Goal: Browse casually: Explore the website without a specific task or goal

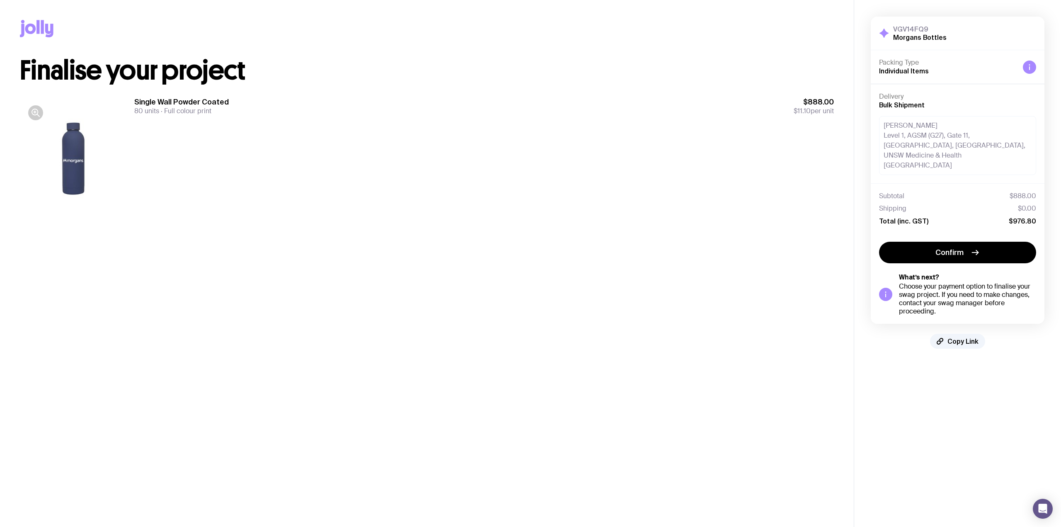
click at [655, 268] on main "Copy Link Finalise your project Single Wall Powder Coated 80 units Full colour …" at bounding box center [427, 263] width 854 height 527
click at [380, 130] on div "Single Wall Powder Coated 80 units Full colour print $880.00 $11 per unit" at bounding box center [484, 160] width 700 height 127
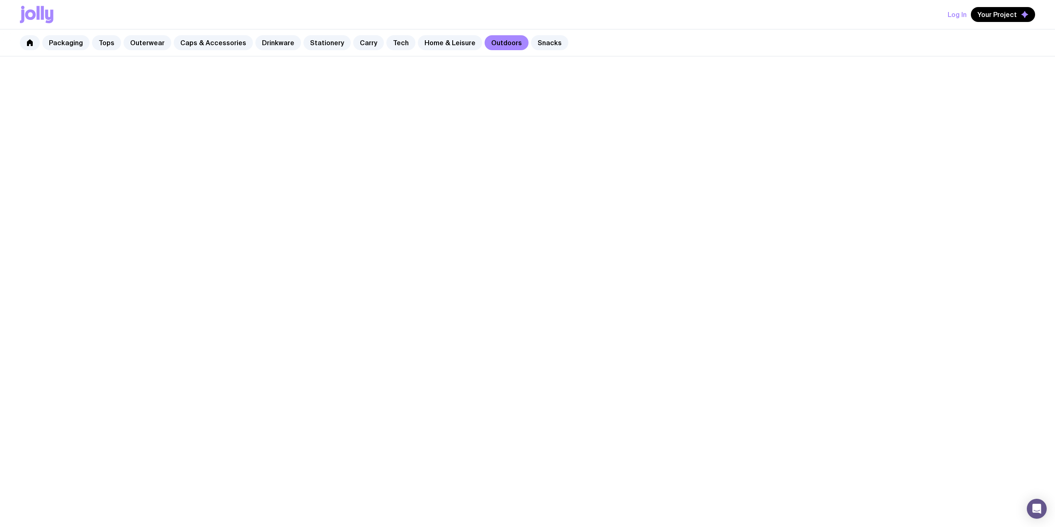
click at [437, 44] on link "Home & Leisure" at bounding box center [450, 42] width 64 height 15
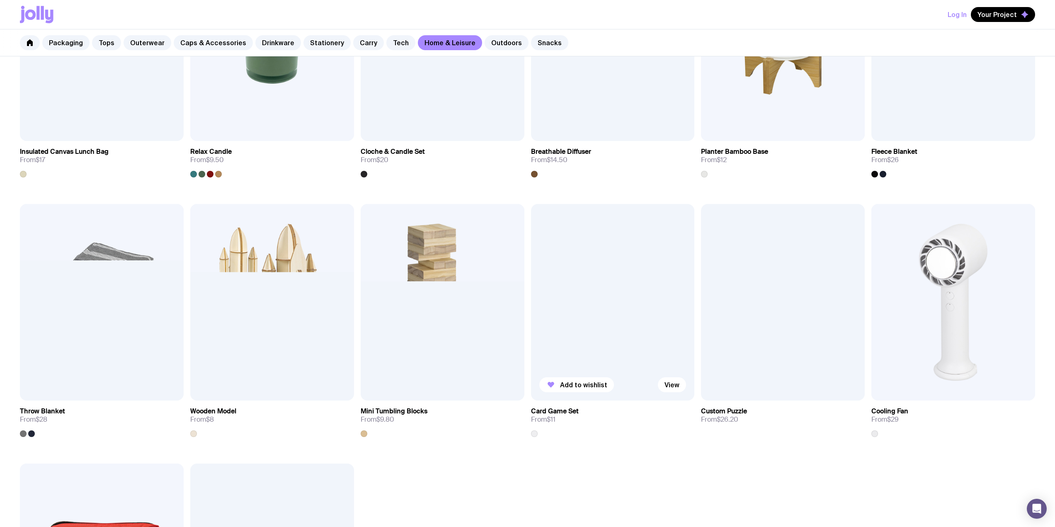
scroll to position [1105, 0]
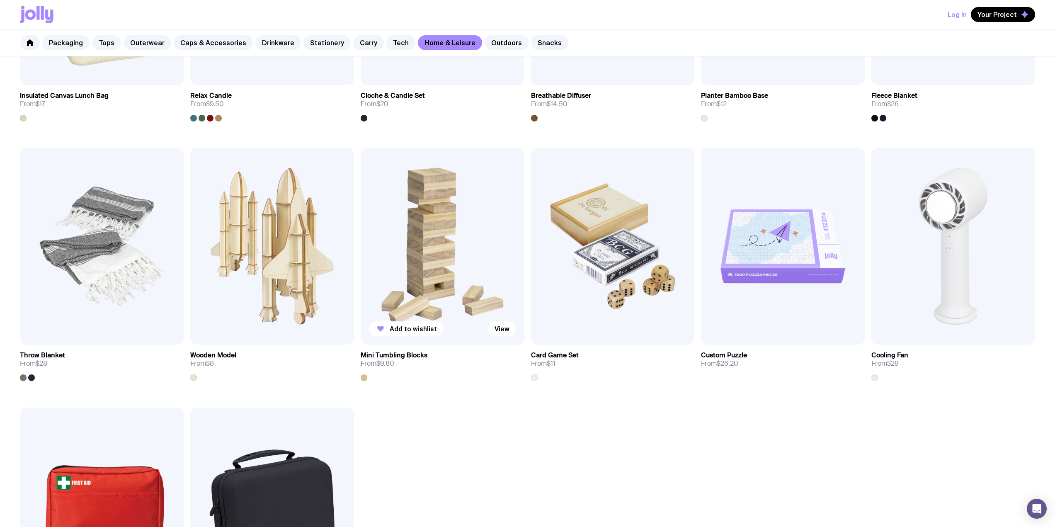
click at [454, 228] on img at bounding box center [443, 246] width 164 height 196
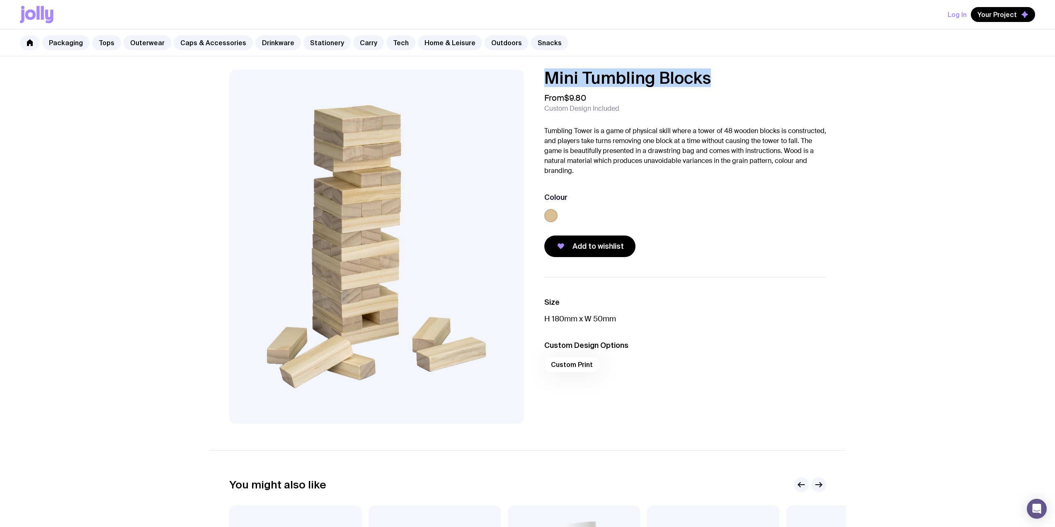
drag, startPoint x: 730, startPoint y: 78, endPoint x: 540, endPoint y: 79, distance: 190.2
click at [540, 79] on div "Mini Tumbling Blocks From $9.80 Custom Design Included Tumbling Tower is a game…" at bounding box center [678, 163] width 295 height 187
copy h1 "Mini Tumbling Blocks"
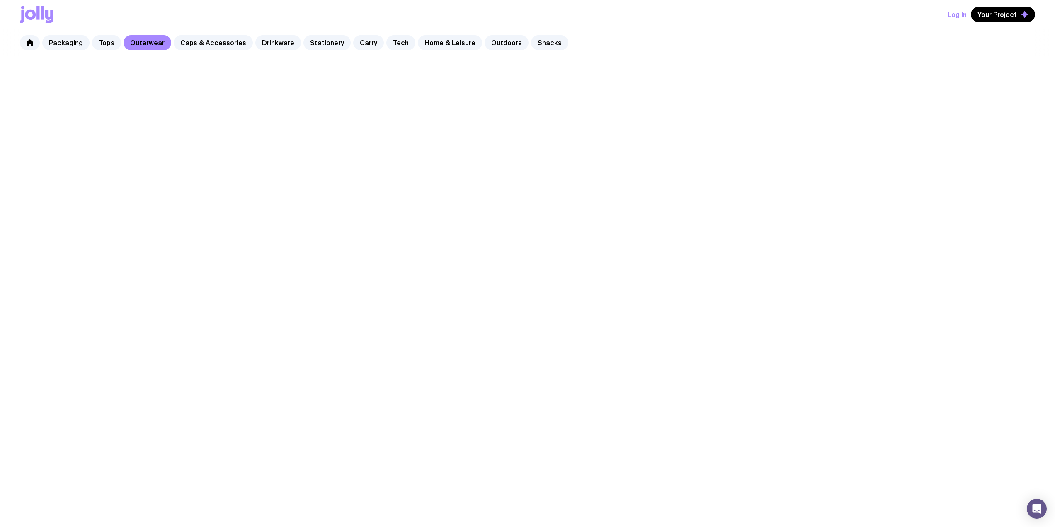
click at [216, 38] on link "Caps & Accessories" at bounding box center [213, 42] width 79 height 15
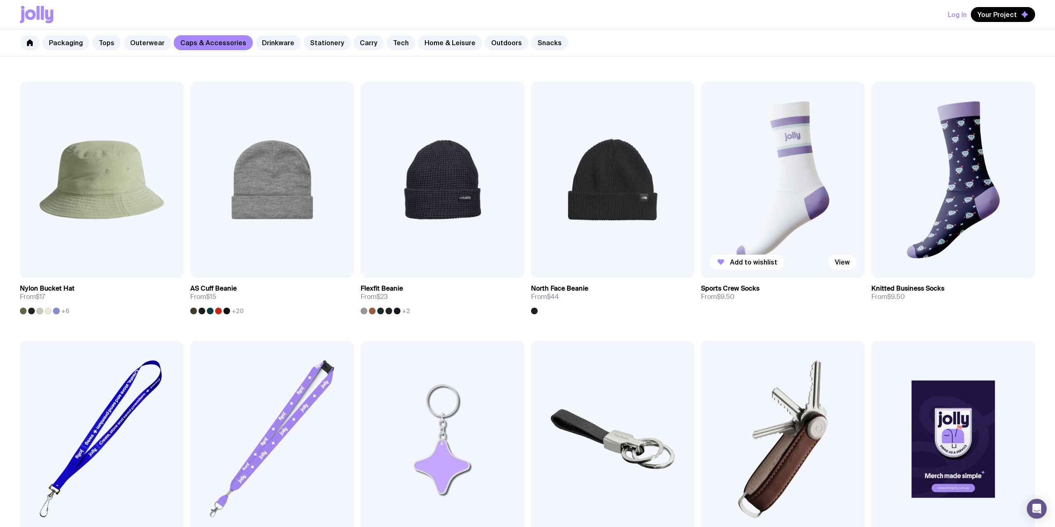
scroll to position [663, 0]
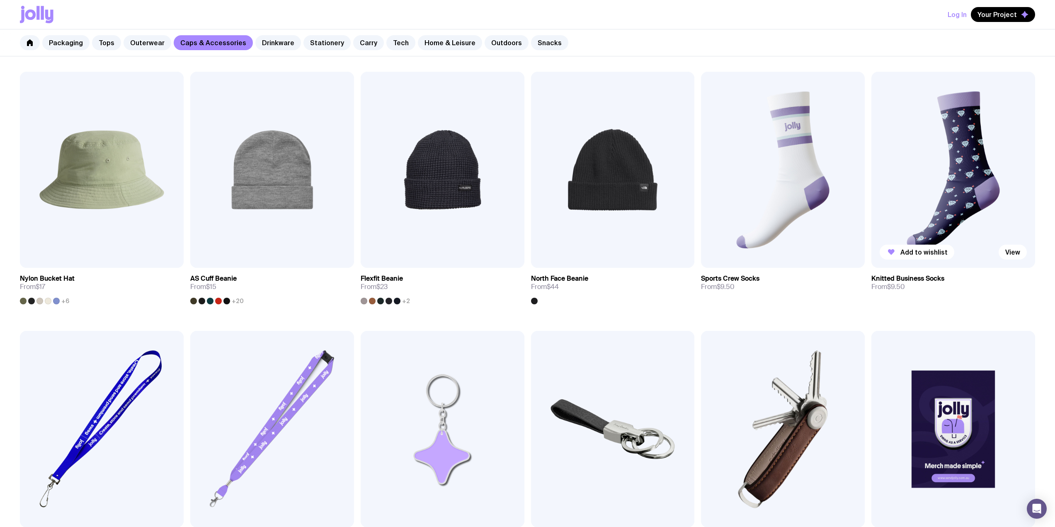
click at [888, 156] on img at bounding box center [953, 170] width 164 height 196
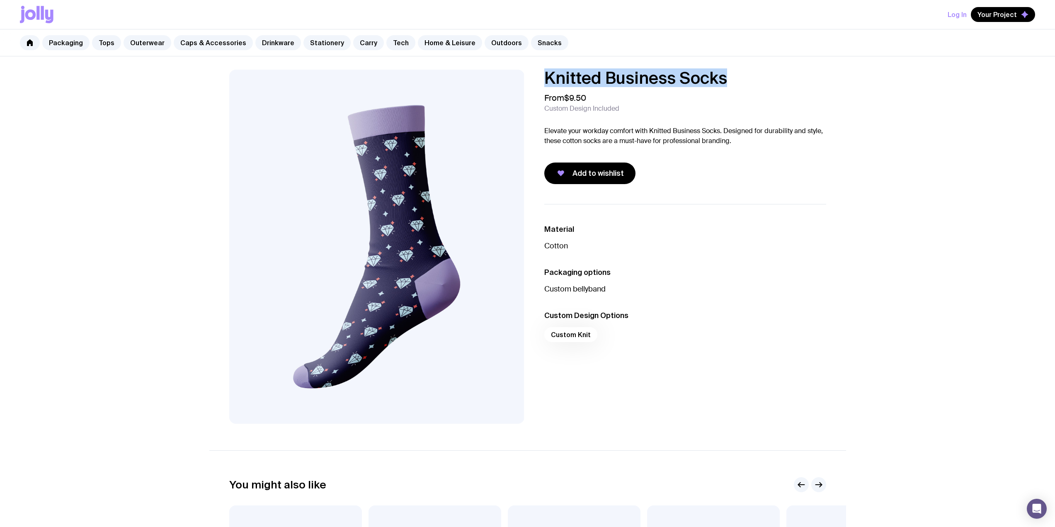
drag, startPoint x: 747, startPoint y: 81, endPoint x: 539, endPoint y: 76, distance: 208.1
click at [539, 76] on div "Knitted Business Socks From $9.50 Custom Design Included Elevate your workday c…" at bounding box center [678, 127] width 295 height 114
copy h1 "Knitted Business Socks"
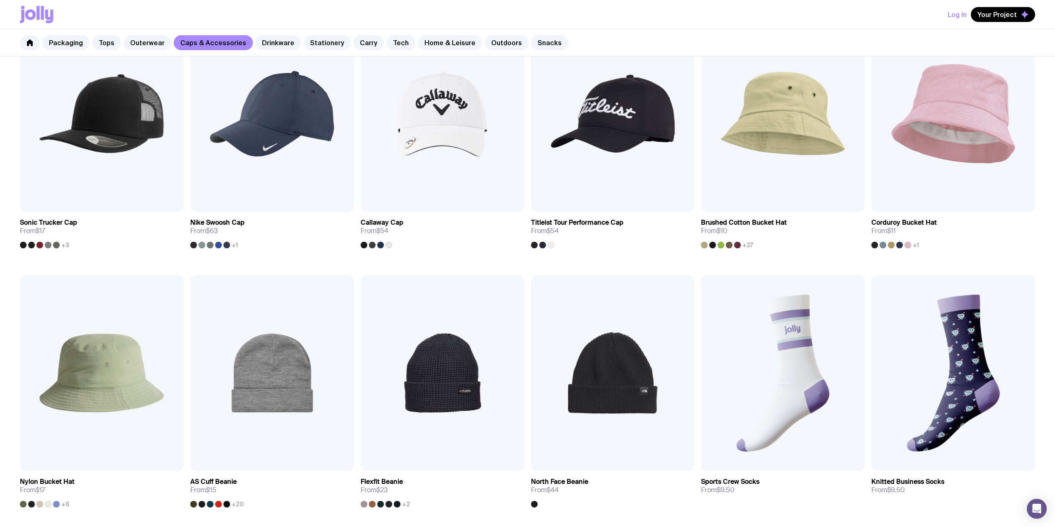
scroll to position [399, 0]
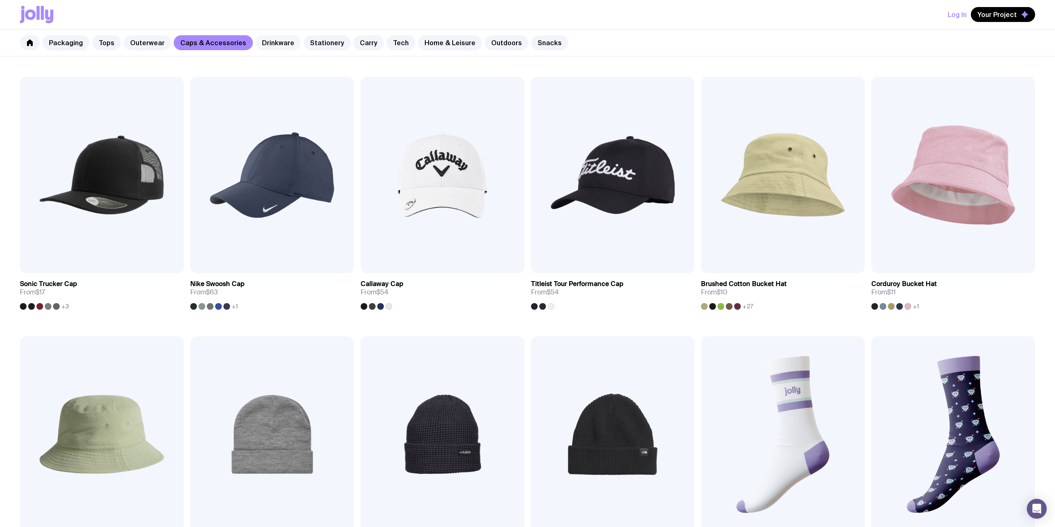
click at [277, 48] on link "Drinkware" at bounding box center [278, 42] width 46 height 15
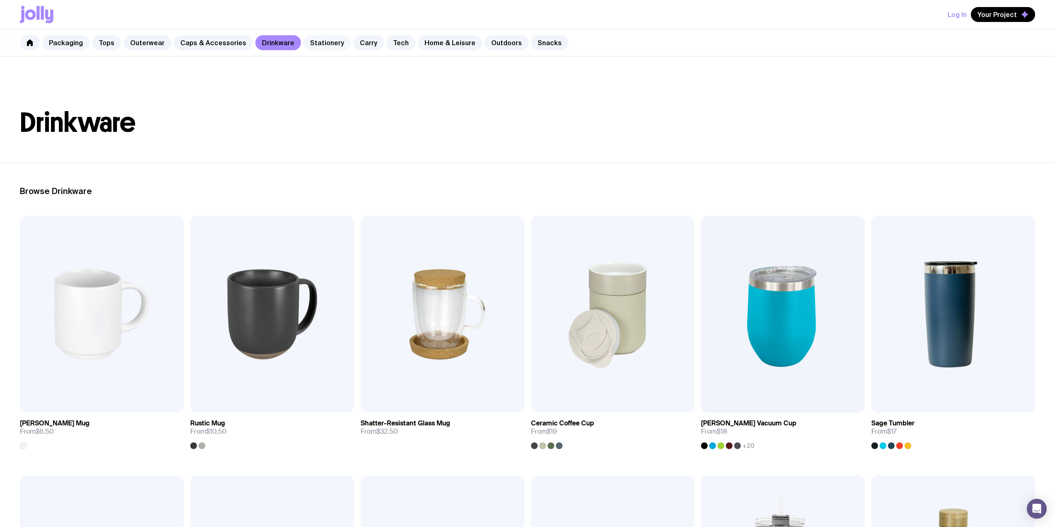
click at [314, 44] on link "Stationery" at bounding box center [326, 42] width 47 height 15
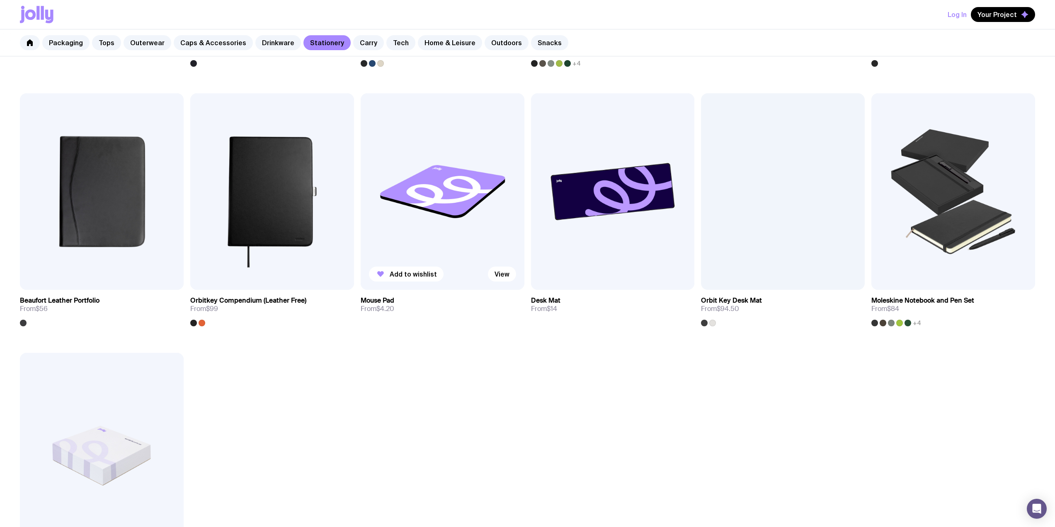
scroll to position [884, 0]
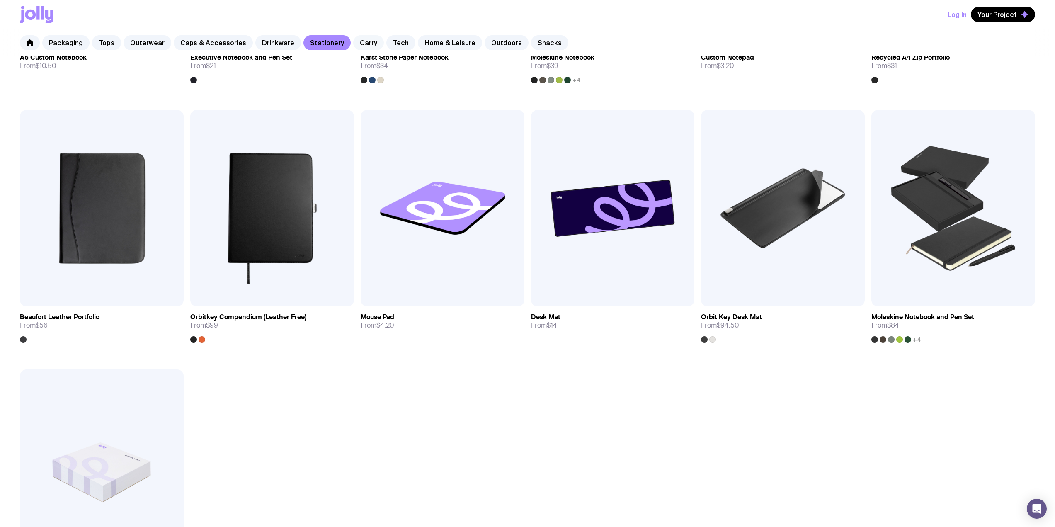
click at [363, 42] on link "Carry" at bounding box center [368, 42] width 31 height 15
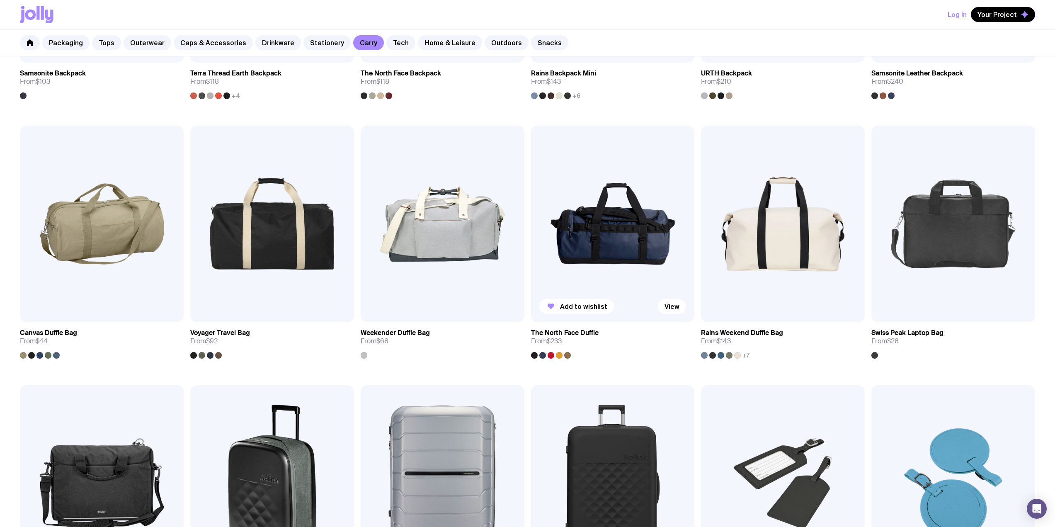
scroll to position [884, 0]
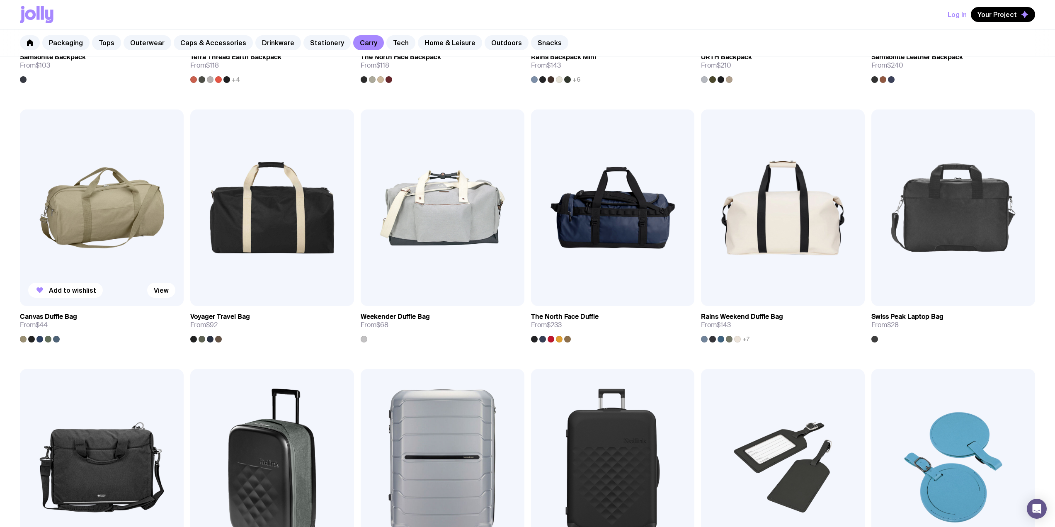
click at [92, 203] on img at bounding box center [102, 207] width 164 height 196
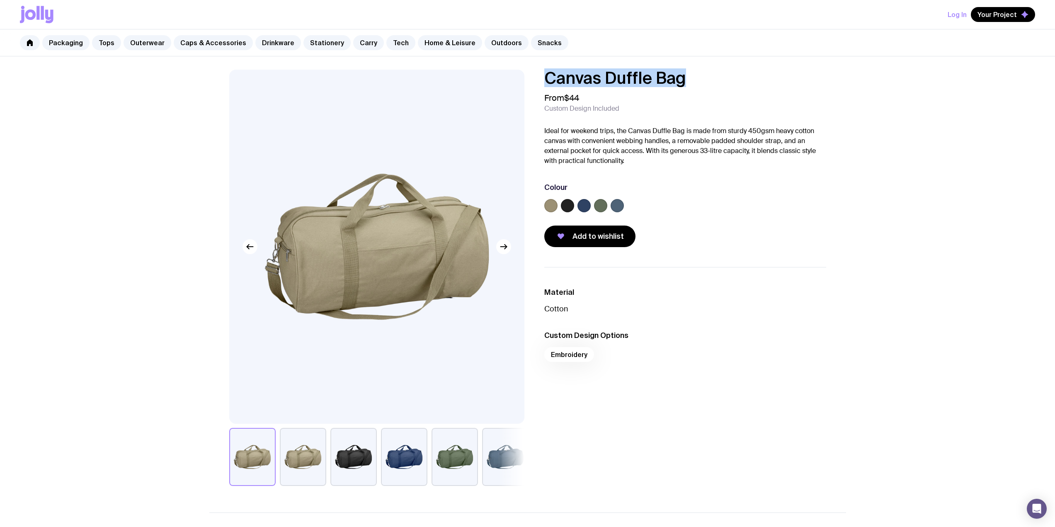
drag, startPoint x: 694, startPoint y: 83, endPoint x: 545, endPoint y: 80, distance: 149.7
click at [545, 80] on h1 "Canvas Duffle Bag" at bounding box center [685, 78] width 282 height 17
copy h1 "Canvas Duffle Bag"
click at [696, 79] on h1 "Canvas Duffle Bag" at bounding box center [685, 78] width 282 height 17
drag, startPoint x: 696, startPoint y: 77, endPoint x: 545, endPoint y: 70, distance: 151.9
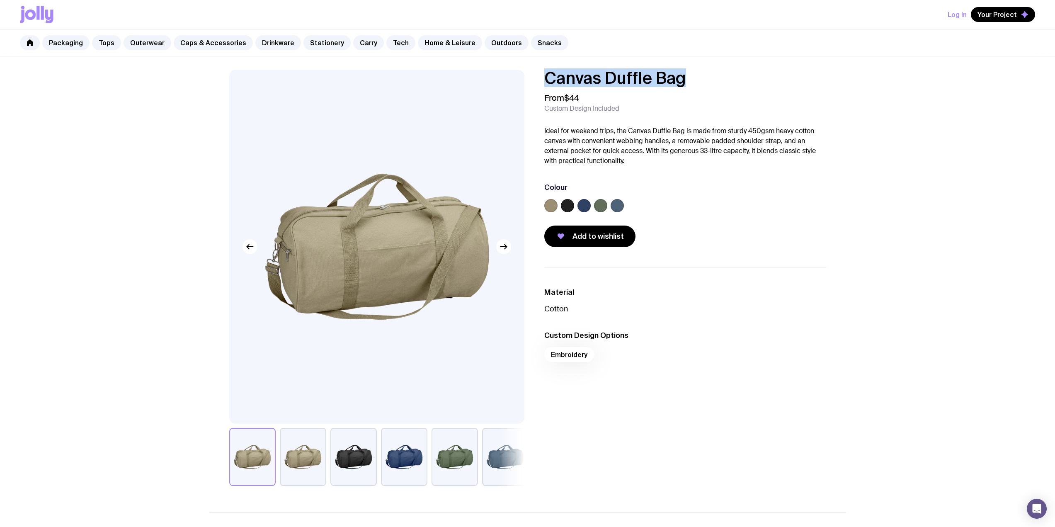
click at [545, 70] on h1 "Canvas Duffle Bag" at bounding box center [685, 78] width 282 height 17
copy h1 "Canvas Duffle Bag"
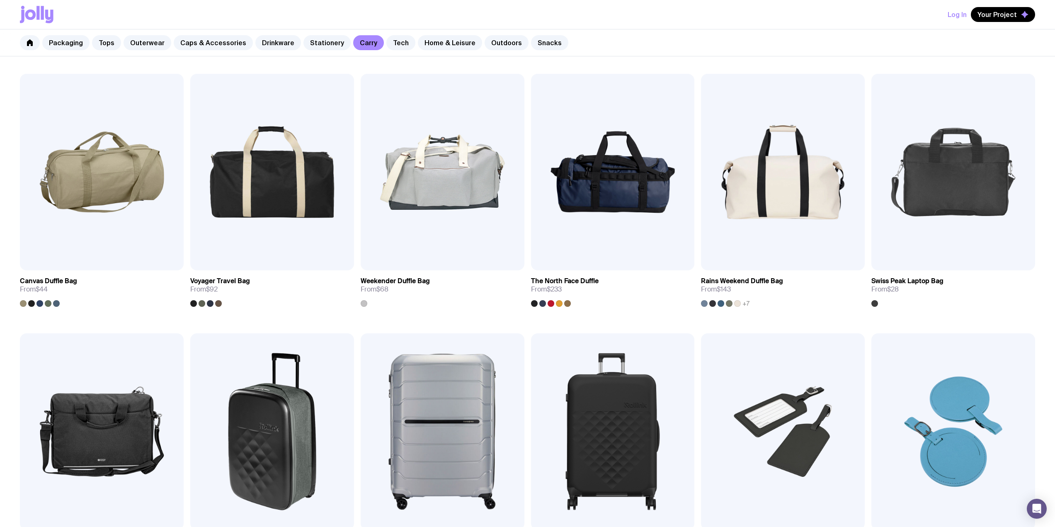
scroll to position [774, 0]
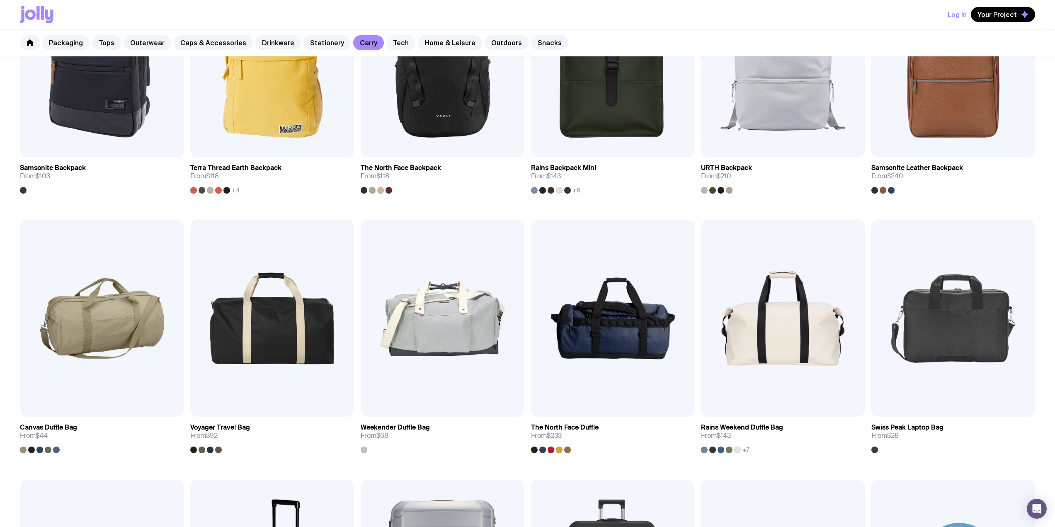
click at [386, 45] on link "Tech" at bounding box center [400, 42] width 29 height 15
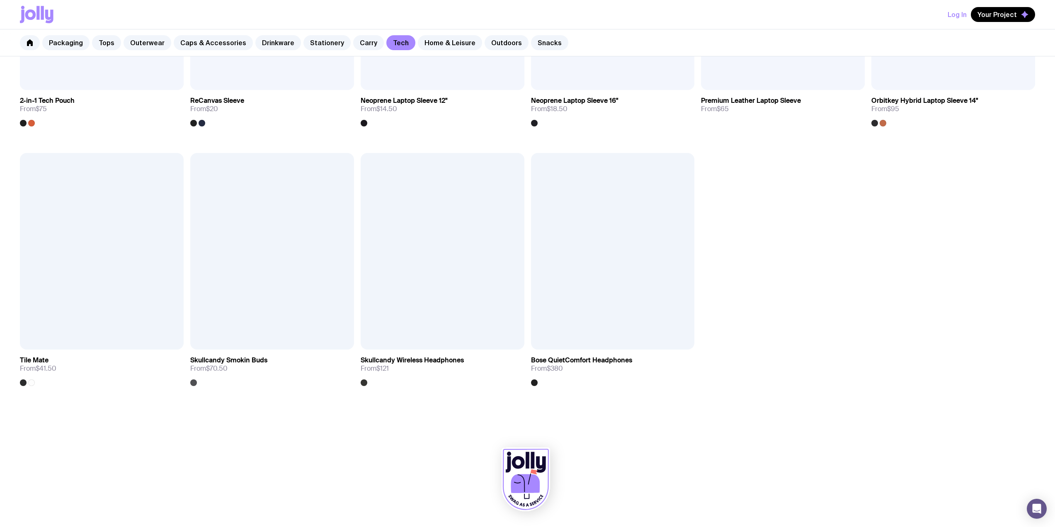
scroll to position [327, 0]
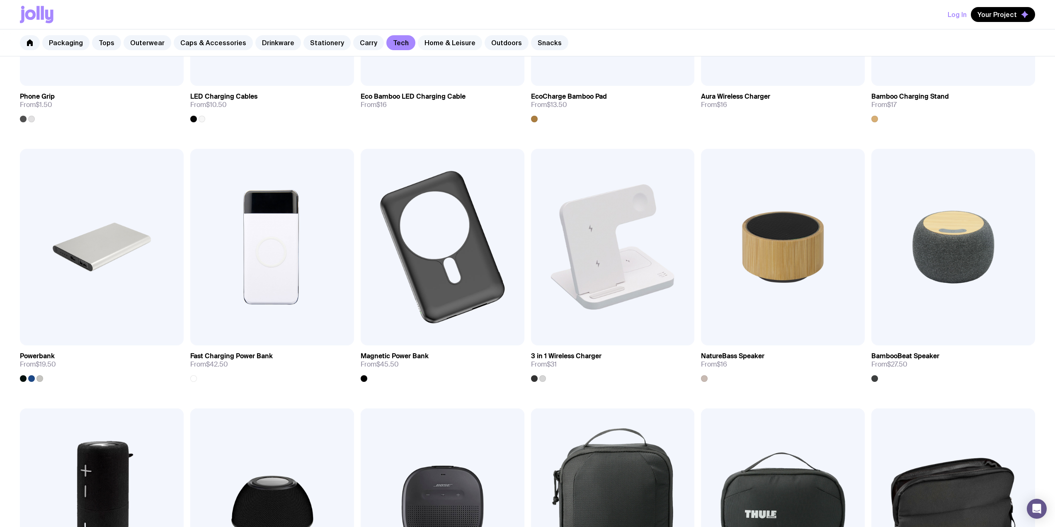
click at [424, 45] on link "Home & Leisure" at bounding box center [450, 42] width 64 height 15
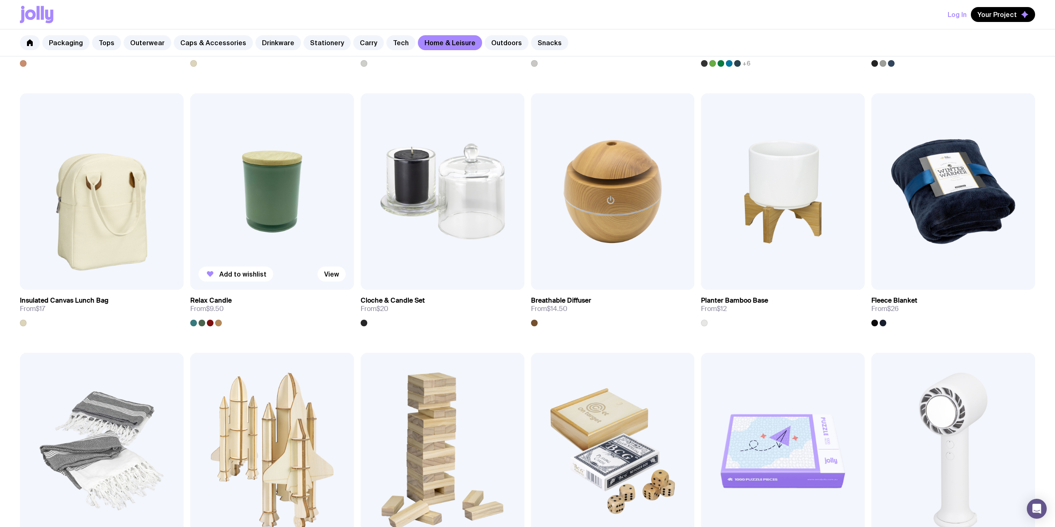
scroll to position [884, 0]
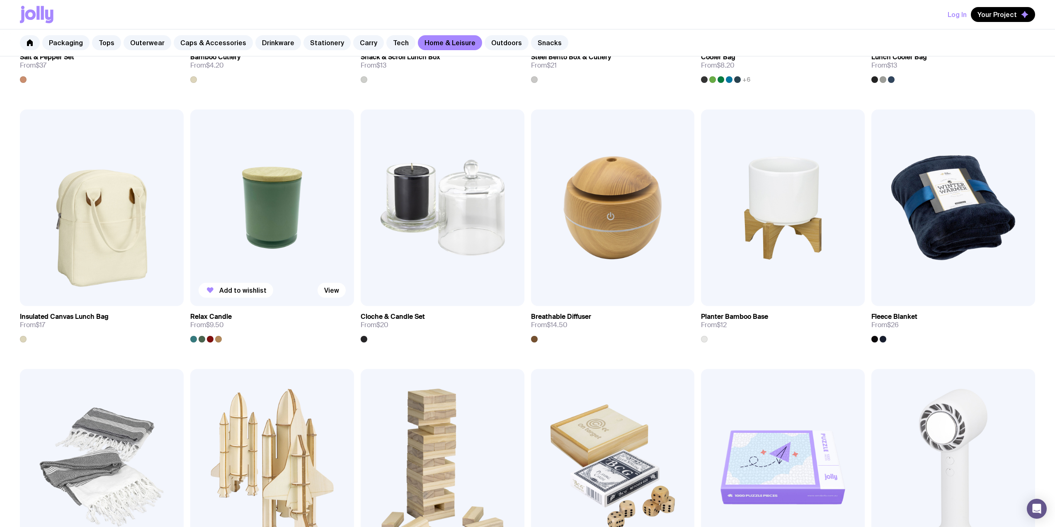
click at [262, 201] on img at bounding box center [272, 207] width 164 height 196
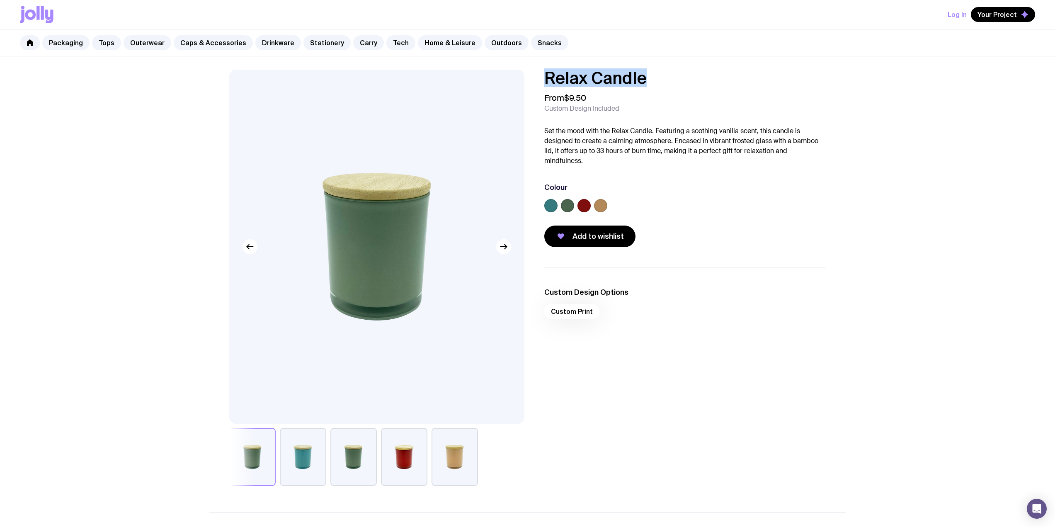
drag, startPoint x: 607, startPoint y: 88, endPoint x: 544, endPoint y: 77, distance: 64.1
click at [544, 77] on h1 "Relax Candle" at bounding box center [685, 78] width 282 height 17
click at [775, 79] on h1 "Relax Candle" at bounding box center [685, 78] width 282 height 17
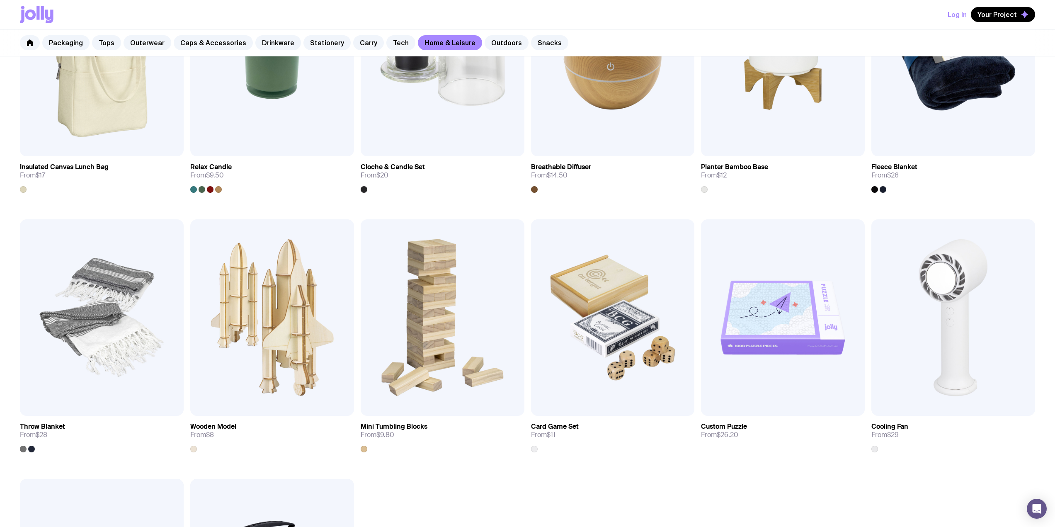
scroll to position [1028, 0]
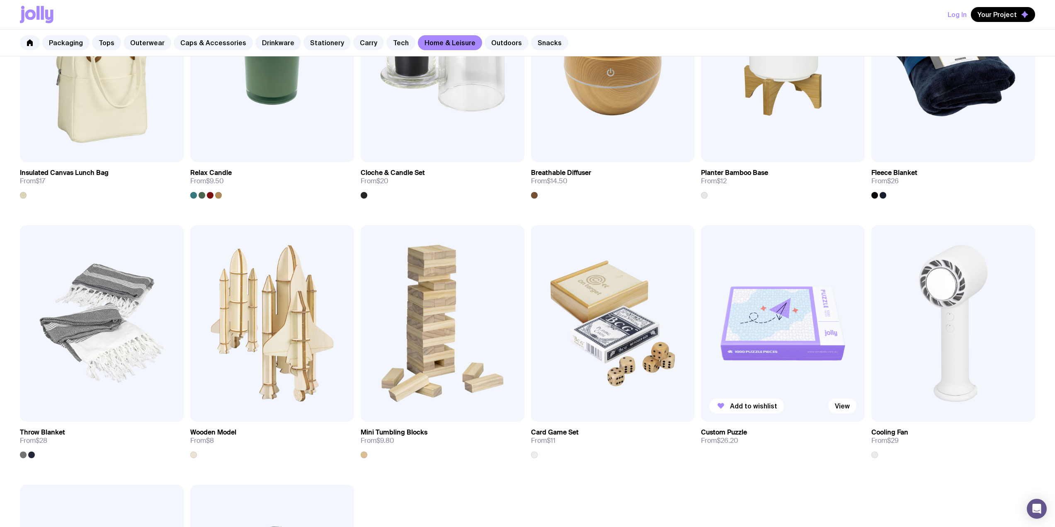
click at [783, 300] on img at bounding box center [783, 323] width 164 height 196
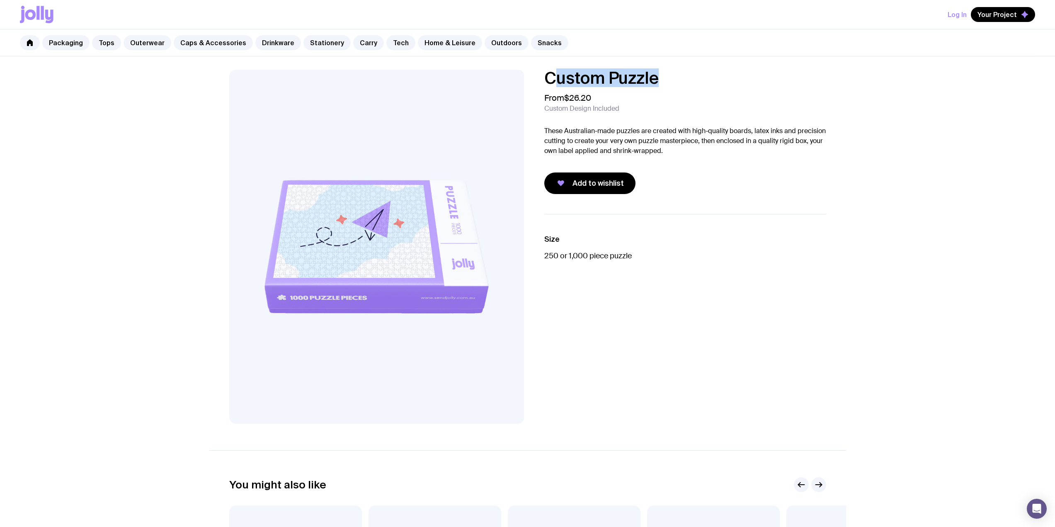
drag, startPoint x: 683, startPoint y: 75, endPoint x: 551, endPoint y: 82, distance: 132.4
click at [551, 82] on h1 "Custom Puzzle" at bounding box center [685, 78] width 282 height 17
click at [709, 66] on div "Custom Puzzle From $26.20 Custom Design Included These Australian-made puzzles …" at bounding box center [527, 398] width 1055 height 684
drag, startPoint x: 680, startPoint y: 76, endPoint x: 542, endPoint y: 79, distance: 138.0
click at [542, 79] on div "Custom Puzzle From $26.20 Custom Design Included These Australian-made puzzles …" at bounding box center [678, 132] width 295 height 124
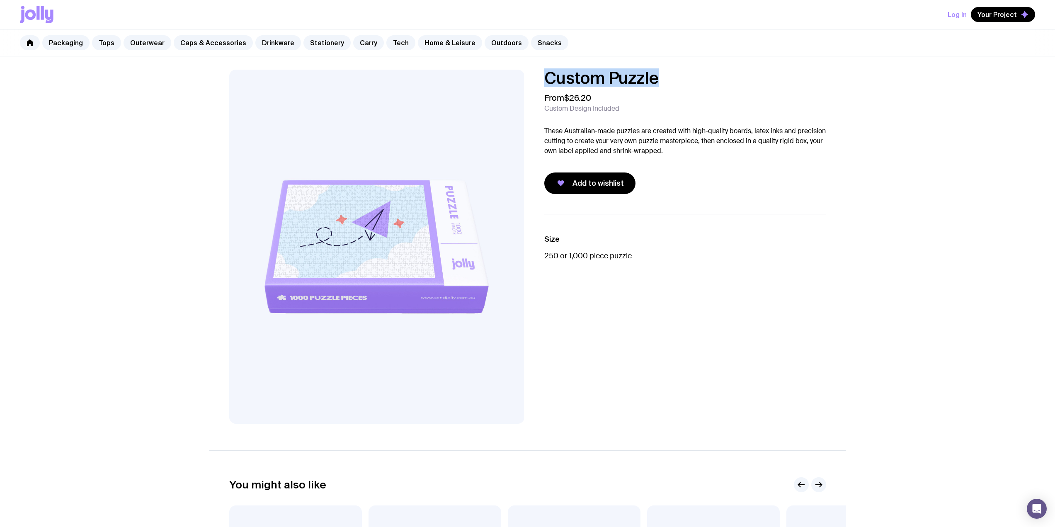
copy h1 "Custom Puzzle"
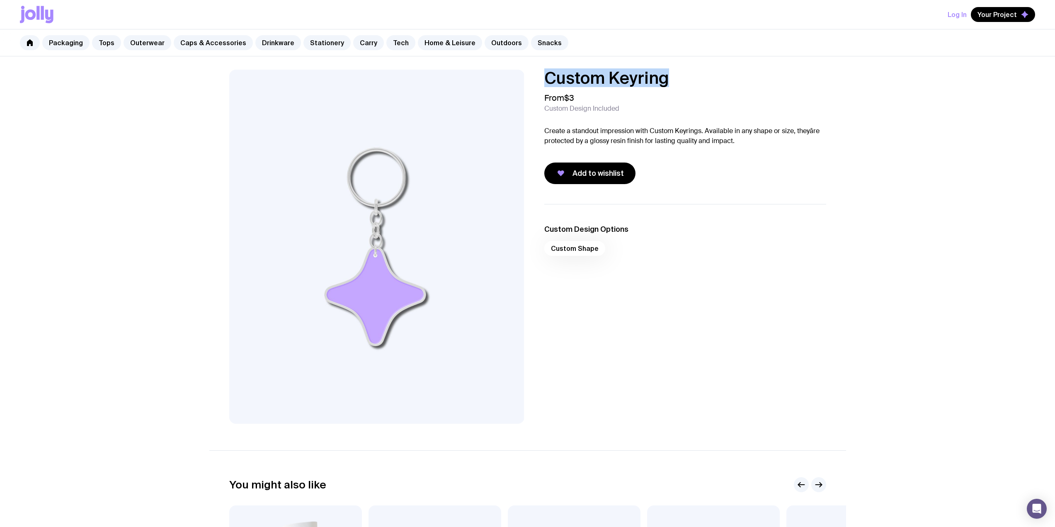
click at [540, 75] on div "Custom Keyring From $3 Custom Design Included Create a standout impression with…" at bounding box center [678, 127] width 295 height 114
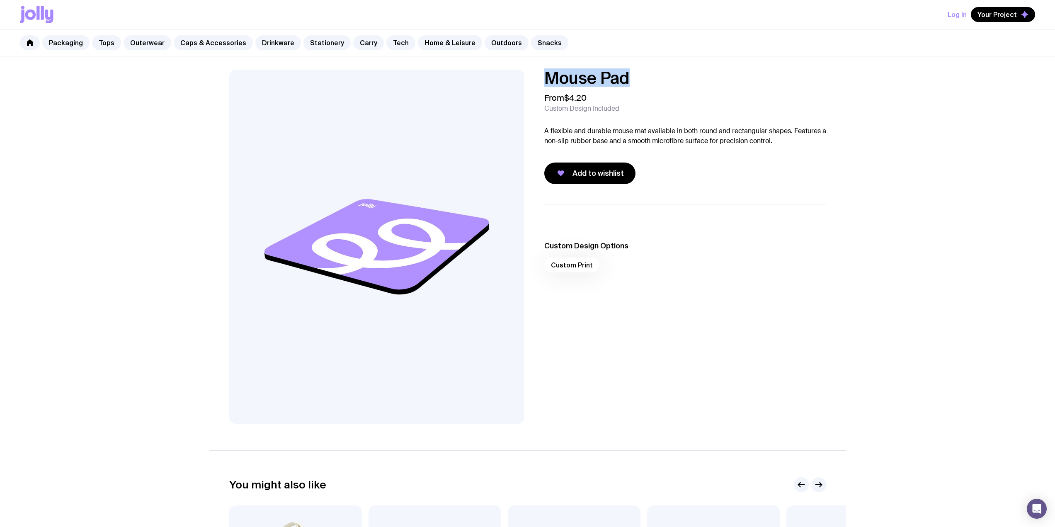
drag, startPoint x: 617, startPoint y: 78, endPoint x: 543, endPoint y: 76, distance: 73.8
click at [543, 76] on div "Mouse Pad From $4.20 Custom Design Included A flexible and durable mouse mat av…" at bounding box center [678, 127] width 295 height 114
copy h1 "Mouse Pad"
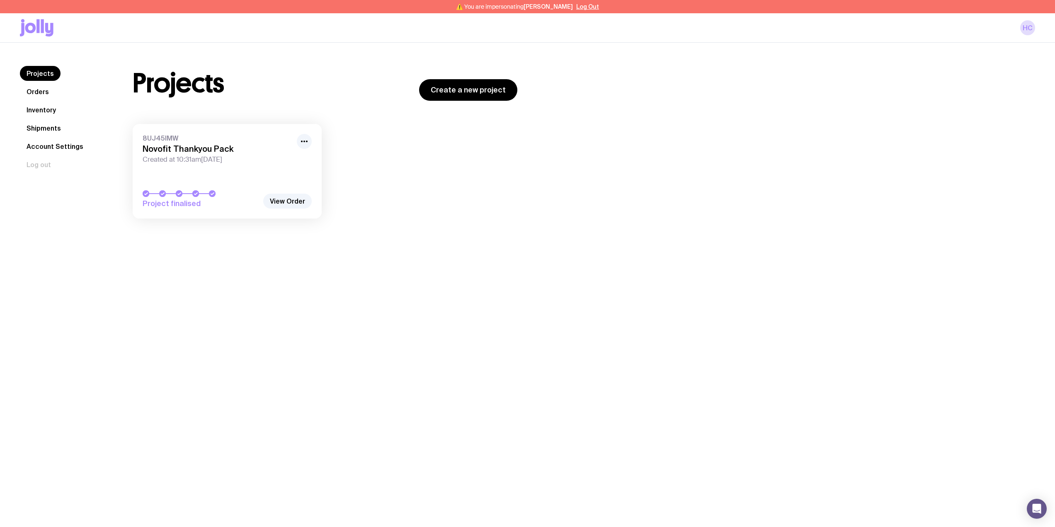
click at [39, 107] on link "Inventory" at bounding box center [41, 109] width 43 height 15
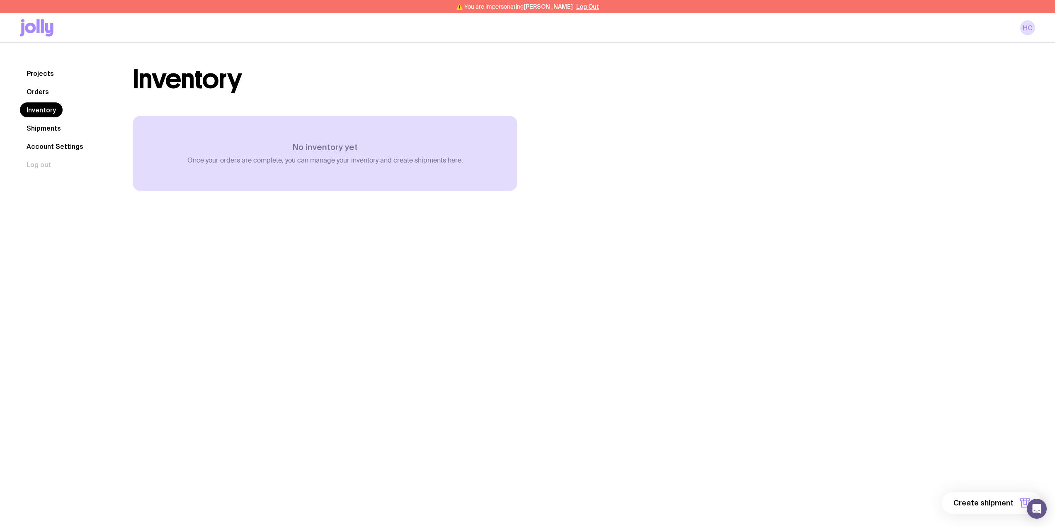
click at [38, 94] on link "Orders" at bounding box center [38, 91] width 36 height 15
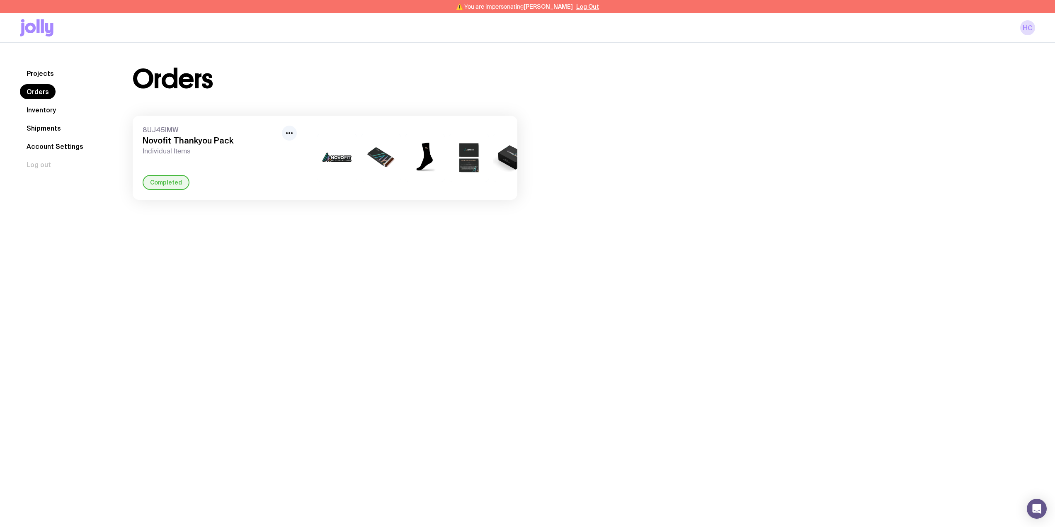
click at [48, 77] on link "Projects" at bounding box center [40, 73] width 41 height 15
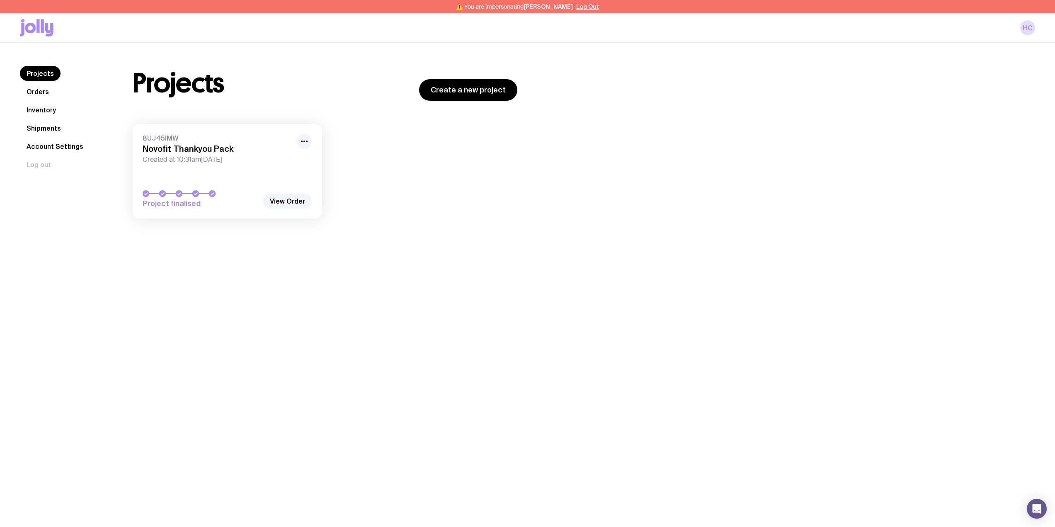
click at [48, 109] on link "Inventory" at bounding box center [41, 109] width 43 height 15
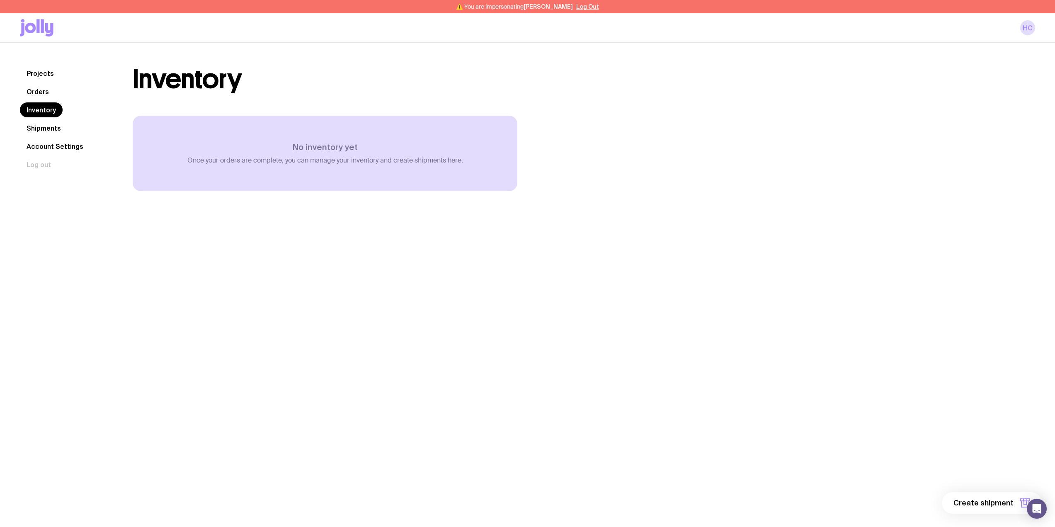
click at [36, 77] on link "Projects" at bounding box center [40, 73] width 41 height 15
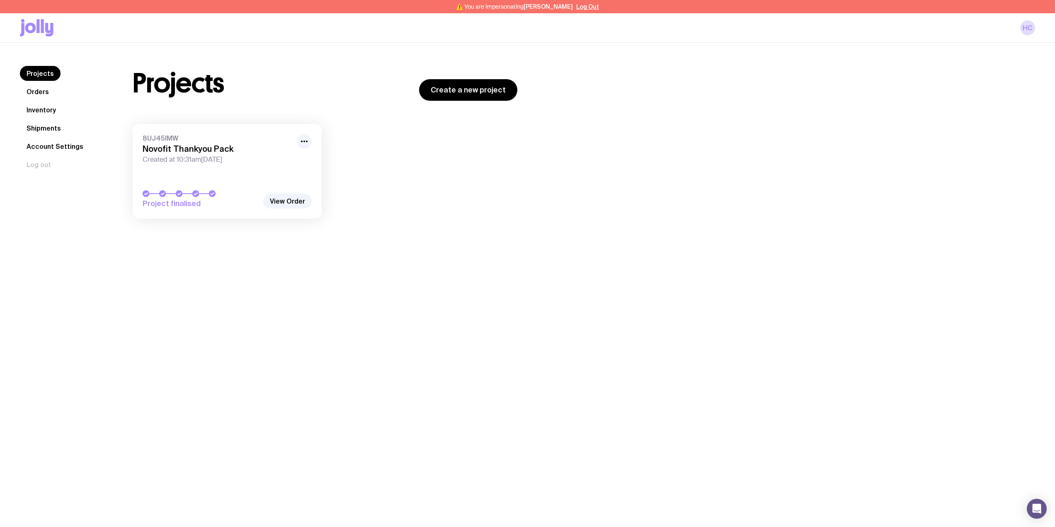
click at [38, 91] on link "Orders" at bounding box center [38, 91] width 36 height 15
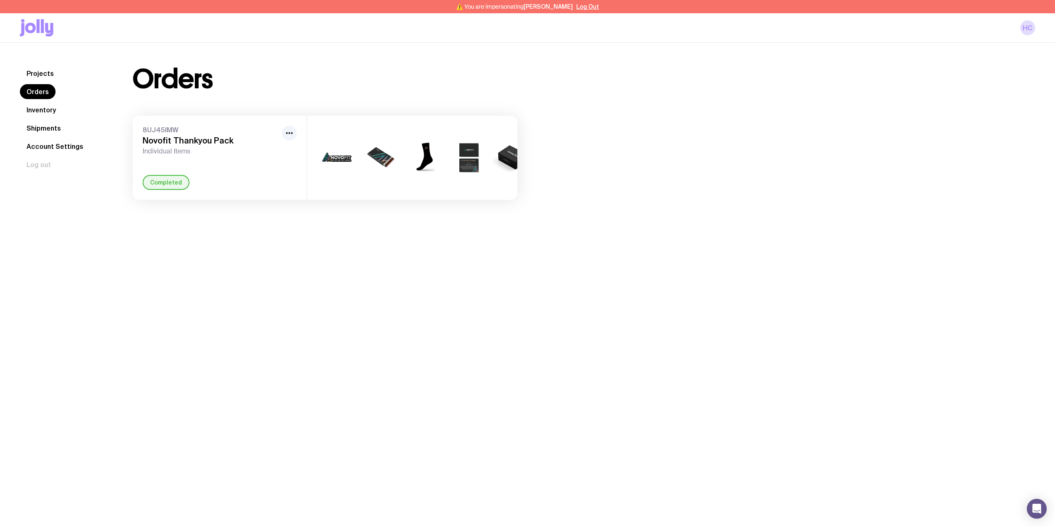
click at [41, 74] on link "Projects" at bounding box center [40, 73] width 41 height 15
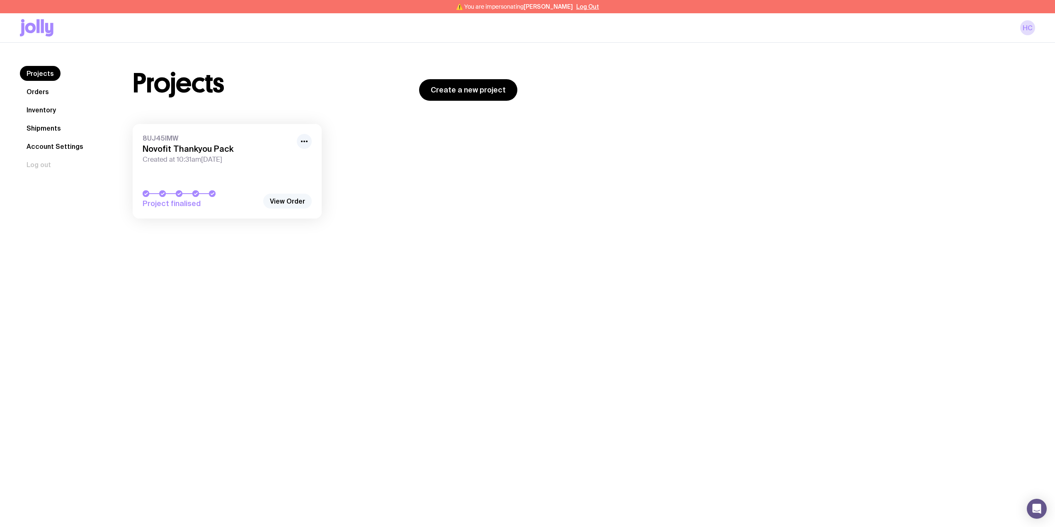
click at [290, 203] on link "View Order" at bounding box center [287, 201] width 48 height 15
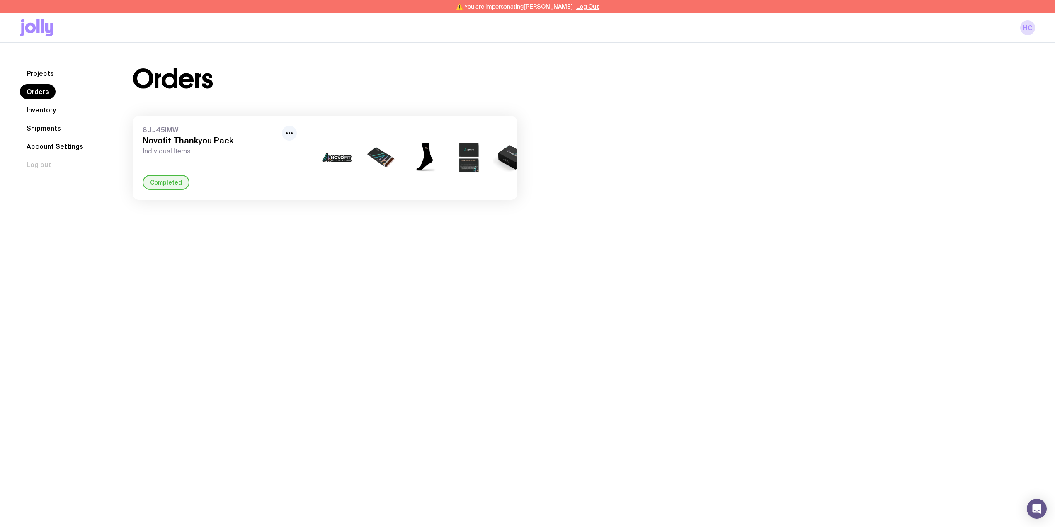
click at [281, 132] on div "8UJ45IMW Novofit Thankyou Pack Individual Items" at bounding box center [220, 141] width 154 height 30
click at [284, 133] on button "button" at bounding box center [289, 133] width 15 height 15
click at [279, 98] on div "Orders 8UJ45IMW Novofit Thankyou Pack Individual Items Rename Completed +3" at bounding box center [325, 133] width 424 height 134
drag, startPoint x: 159, startPoint y: 160, endPoint x: 160, endPoint y: 136, distance: 24.1
click at [158, 160] on div "8UJ45IMW Novofit Thankyou Pack Individual Items Rename Completed" at bounding box center [220, 158] width 174 height 84
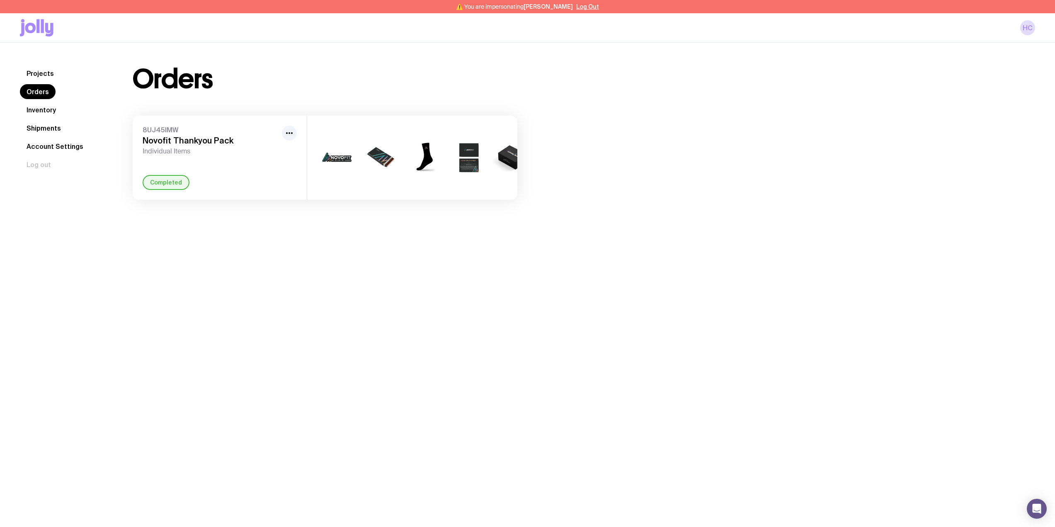
click at [160, 135] on div "8UJ45IMW Novofit Thankyou Pack Individual Items" at bounding box center [211, 141] width 136 height 30
click at [51, 114] on link "Inventory" at bounding box center [41, 109] width 43 height 15
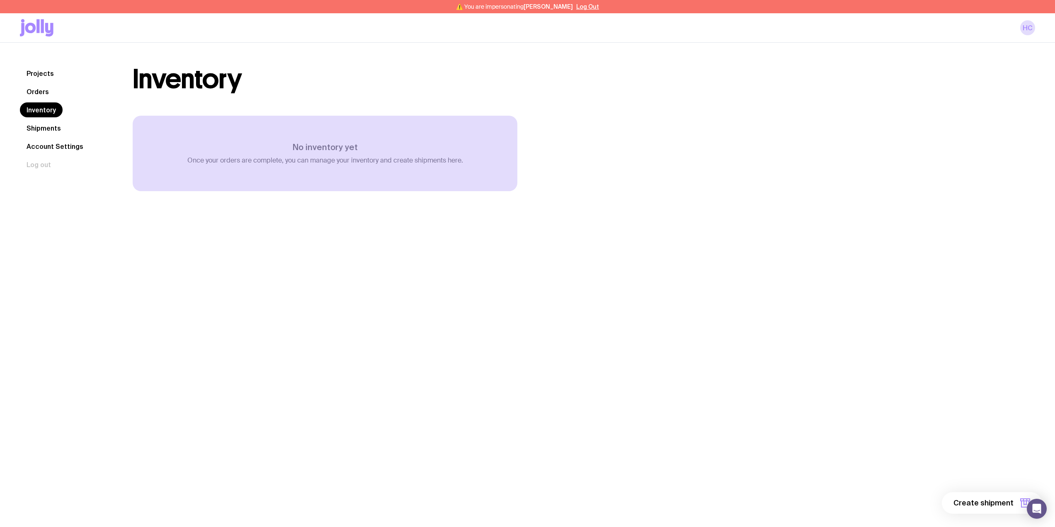
click at [43, 126] on link "Shipments" at bounding box center [44, 128] width 48 height 15
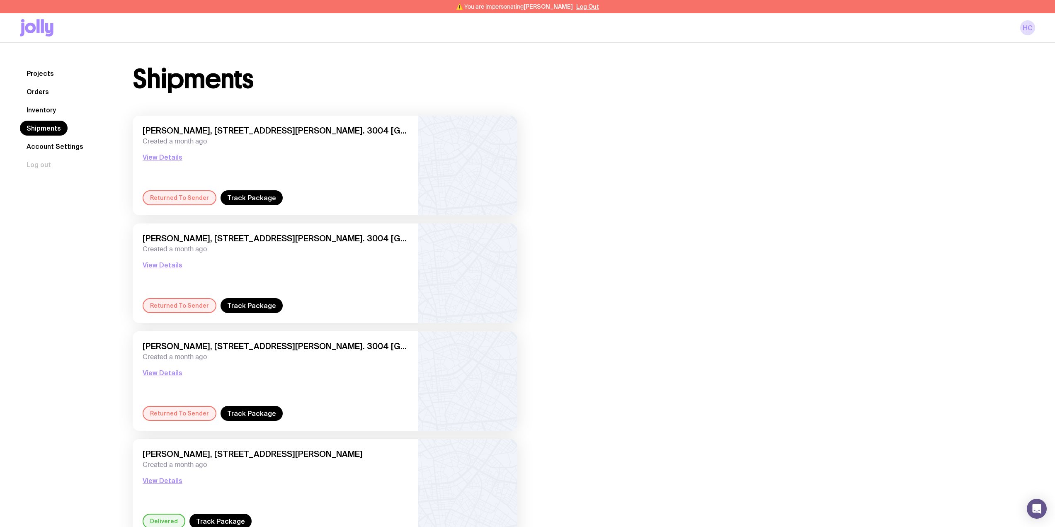
click at [35, 104] on link "Inventory" at bounding box center [41, 109] width 43 height 15
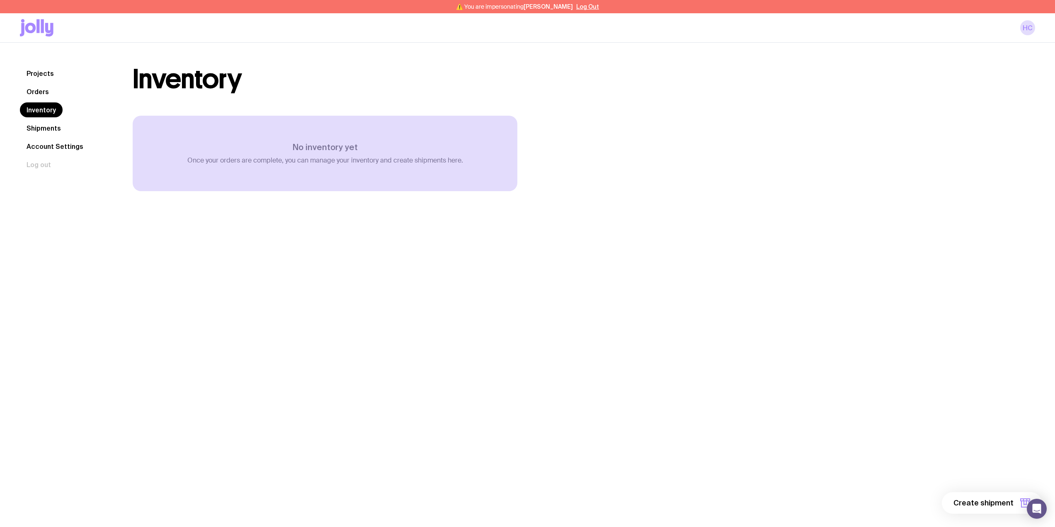
click at [37, 120] on nav "Projects Orders Inventory Shipments Account Settings Log out" at bounding box center [66, 119] width 93 height 106
click at [40, 132] on link "Shipments" at bounding box center [44, 128] width 48 height 15
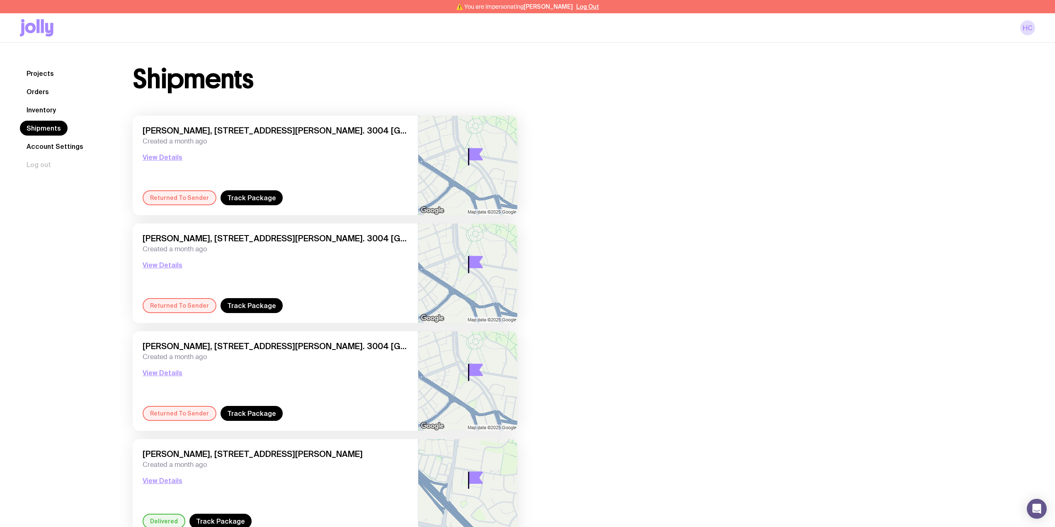
click at [37, 71] on link "Projects" at bounding box center [40, 73] width 41 height 15
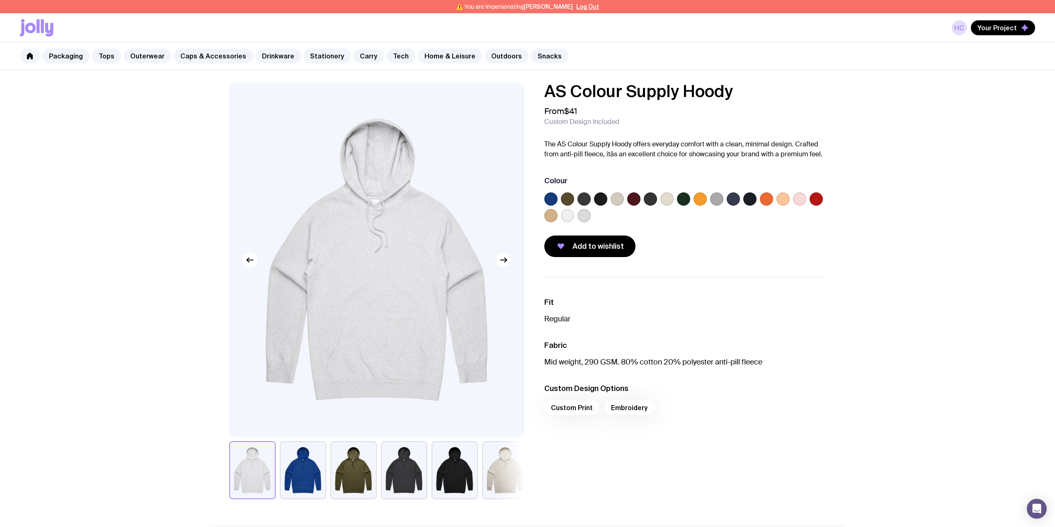
click at [683, 201] on label at bounding box center [683, 198] width 13 height 13
click at [0, 0] on input "radio" at bounding box center [0, 0] width 0 height 0
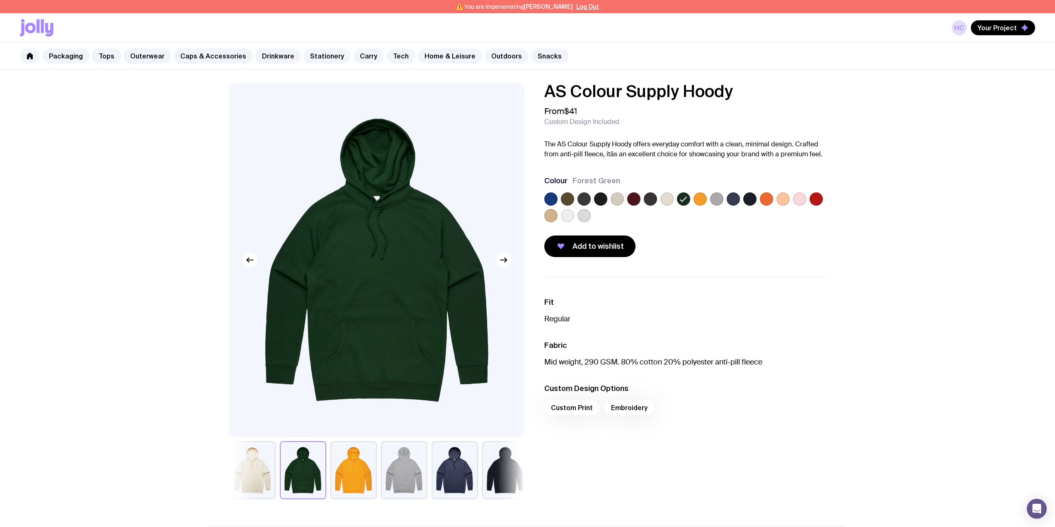
click at [572, 197] on label at bounding box center [567, 198] width 13 height 13
click at [0, 0] on input "radio" at bounding box center [0, 0] width 0 height 0
